Goal: Navigation & Orientation: Understand site structure

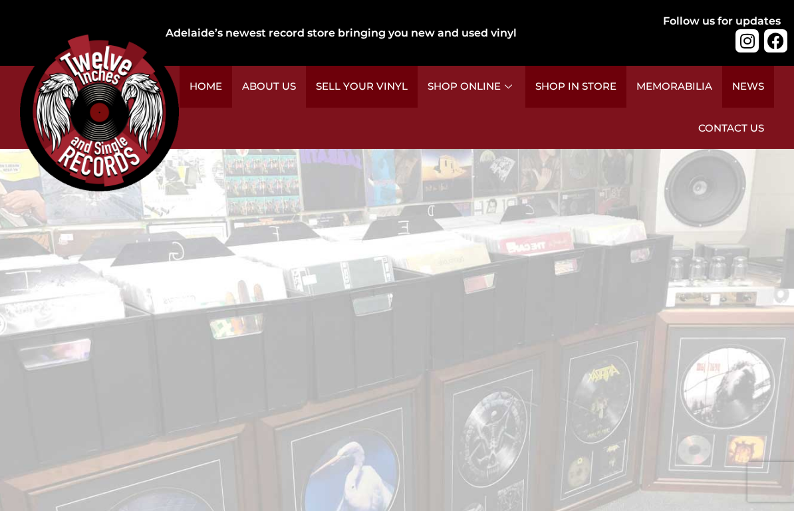
scroll to position [62, 0]
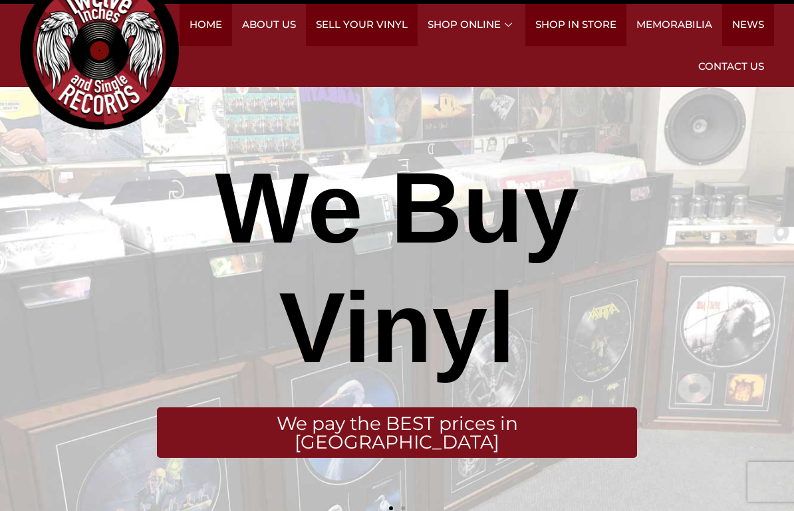
click at [733, 64] on link "Contact Us" at bounding box center [731, 67] width 86 height 42
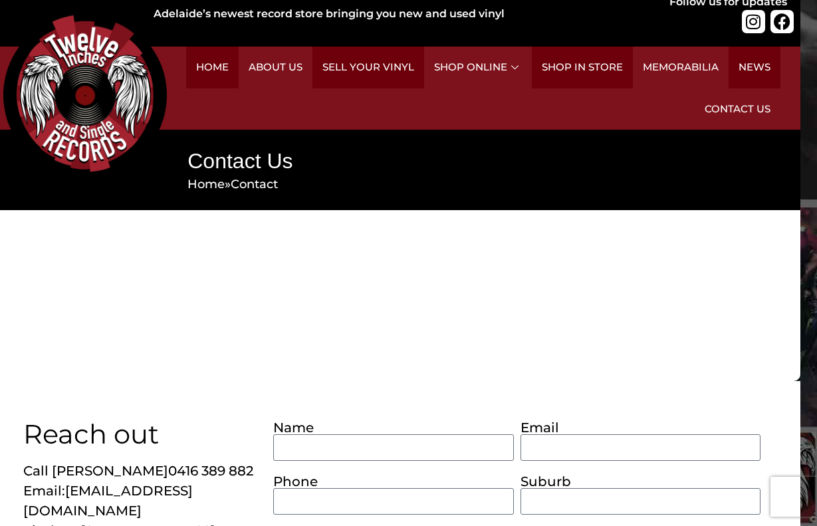
scroll to position [20, 17]
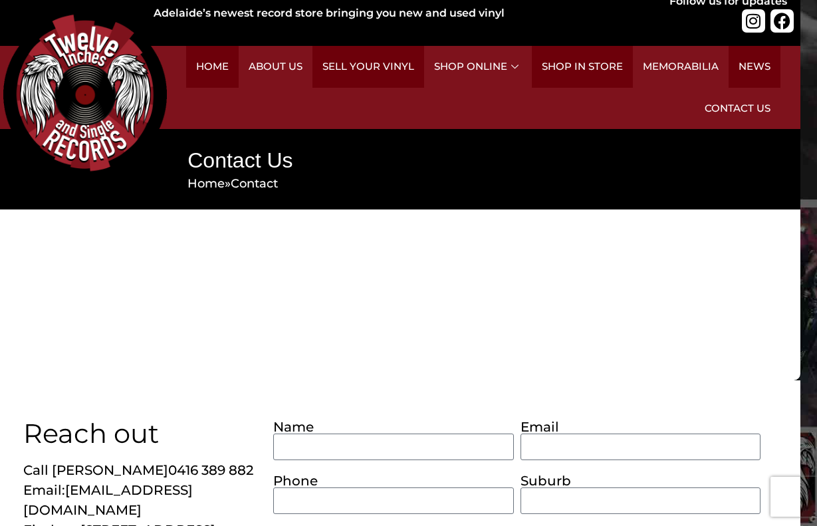
click at [279, 69] on link "About Us" at bounding box center [276, 67] width 74 height 42
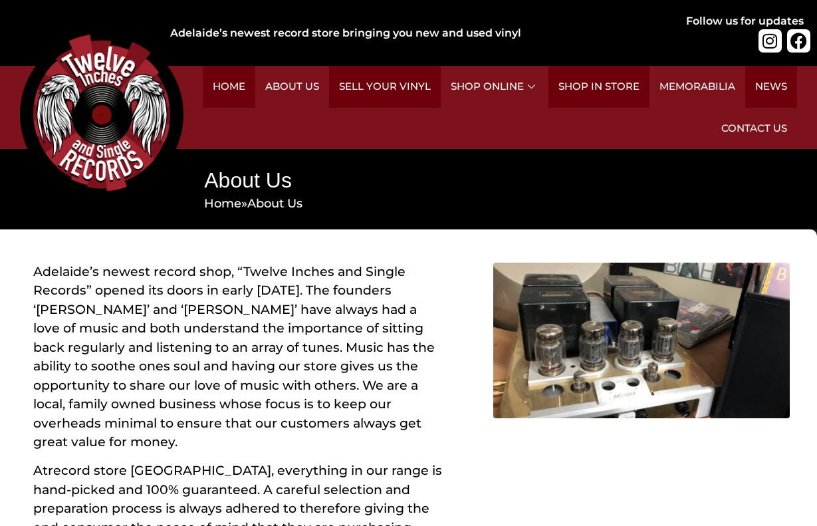
click at [454, 429] on div "Adelaide’s newest record shop , “Twelve Inches and Single Records” opened its d…" at bounding box center [238, 491] width 477 height 525
click at [225, 90] on link "Home" at bounding box center [229, 87] width 53 height 42
